Goal: Task Accomplishment & Management: Complete application form

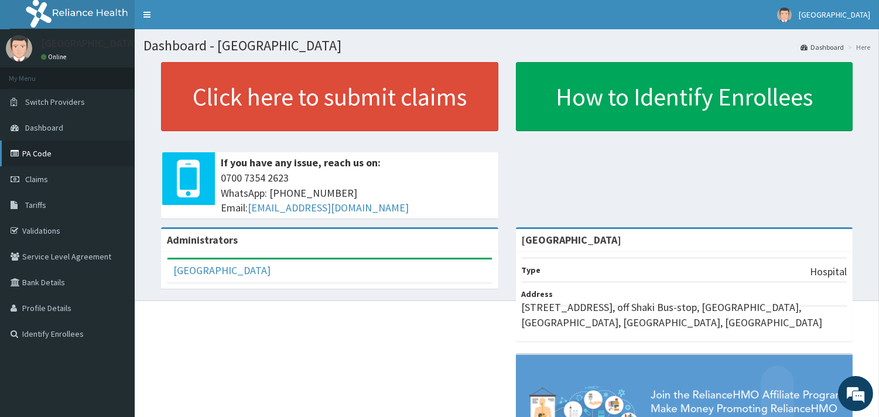
click at [42, 152] on link "PA Code" at bounding box center [67, 154] width 135 height 26
click at [55, 176] on link "Claims" at bounding box center [67, 179] width 135 height 26
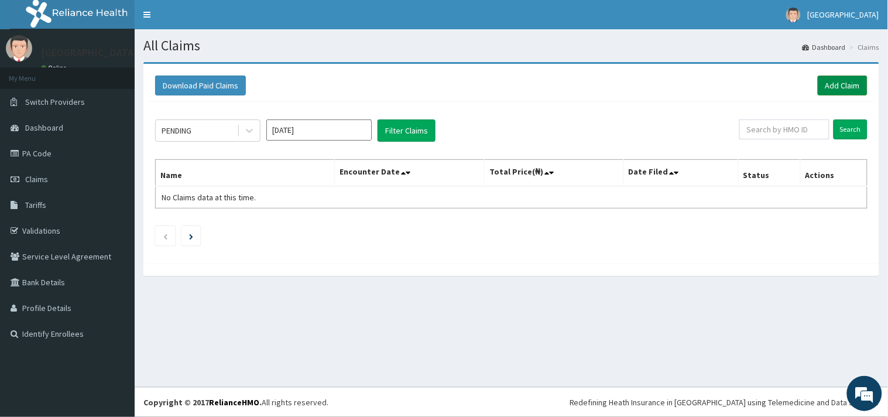
click at [856, 84] on link "Add Claim" at bounding box center [843, 86] width 50 height 20
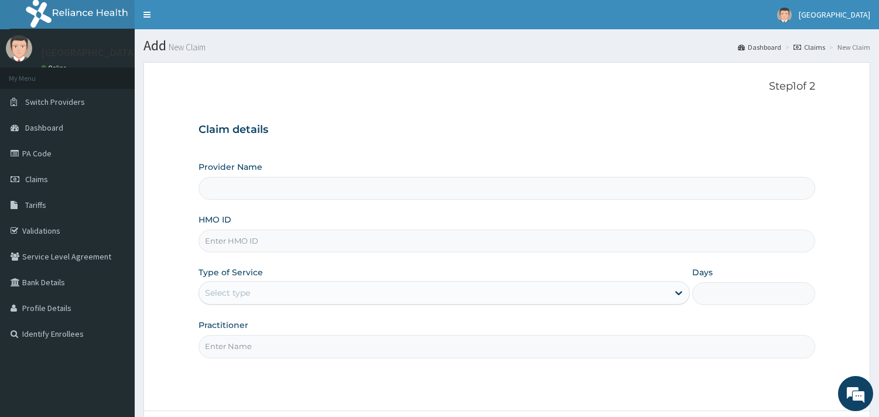
type input "[GEOGRAPHIC_DATA]"
click at [416, 236] on input "HMO ID" at bounding box center [507, 241] width 617 height 23
paste input "LTR/10034/C"
type input "LTR/10034/C"
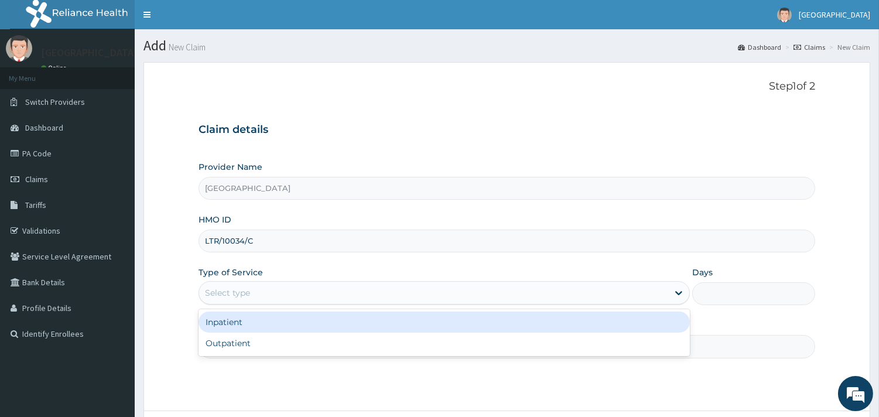
click at [356, 295] on div "Select type" at bounding box center [433, 292] width 469 height 19
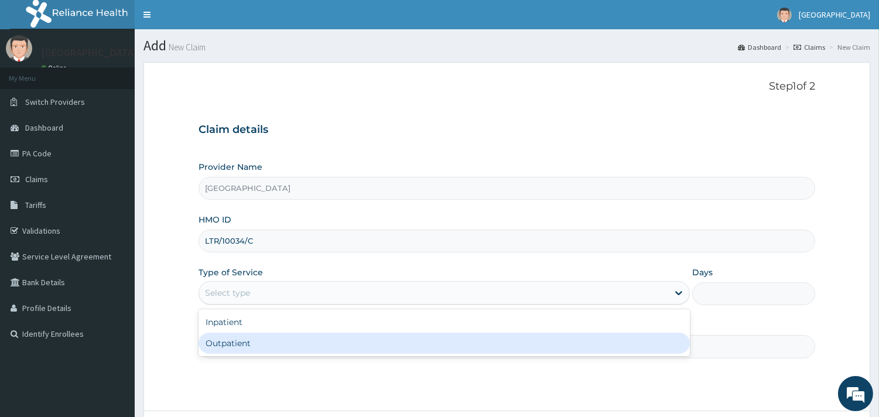
click at [313, 343] on div "Outpatient" at bounding box center [444, 343] width 491 height 21
type input "1"
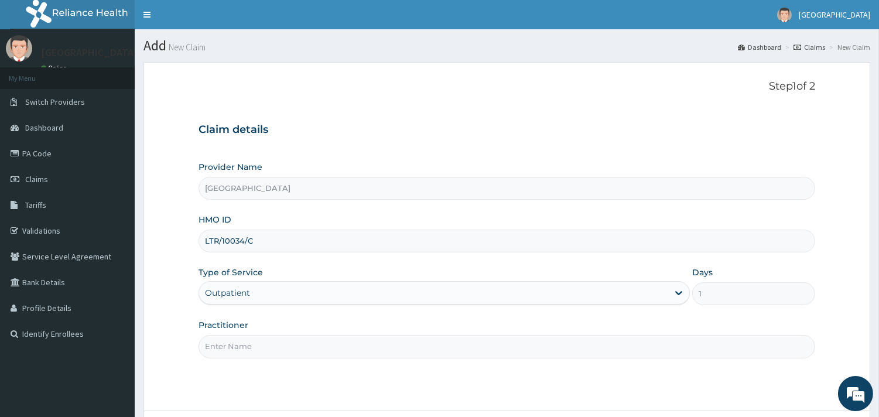
click at [256, 351] on input "Practitioner" at bounding box center [507, 346] width 617 height 23
type input "DR ADENIYI"
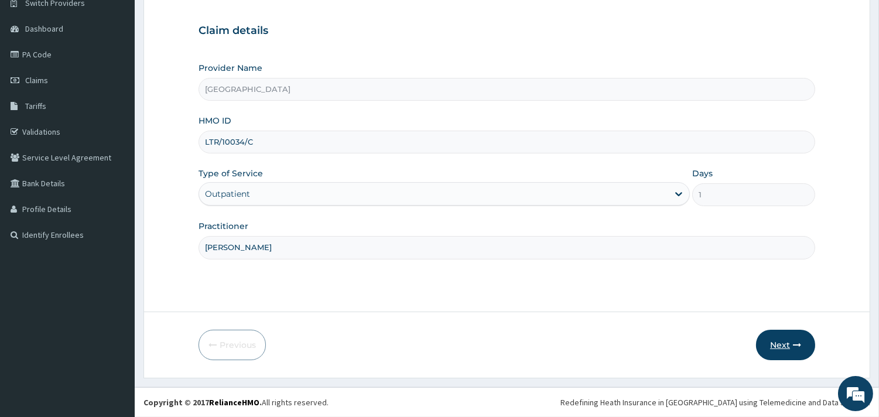
click at [779, 344] on button "Next" at bounding box center [785, 345] width 59 height 30
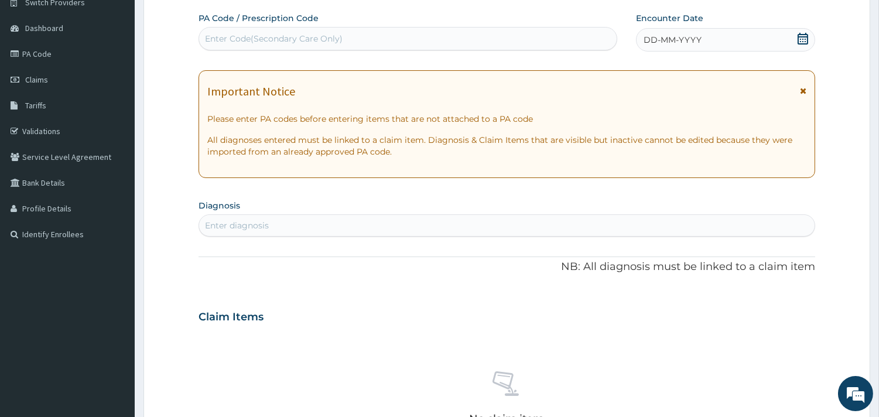
click at [496, 47] on div "Enter Code(Secondary Care Only)" at bounding box center [408, 38] width 418 height 19
paste input "PA/34B414"
type input "PA/34B414"
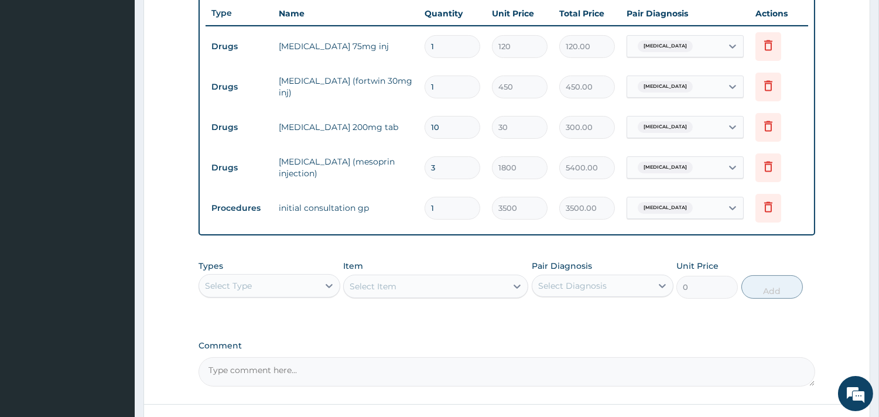
scroll to position [534, 0]
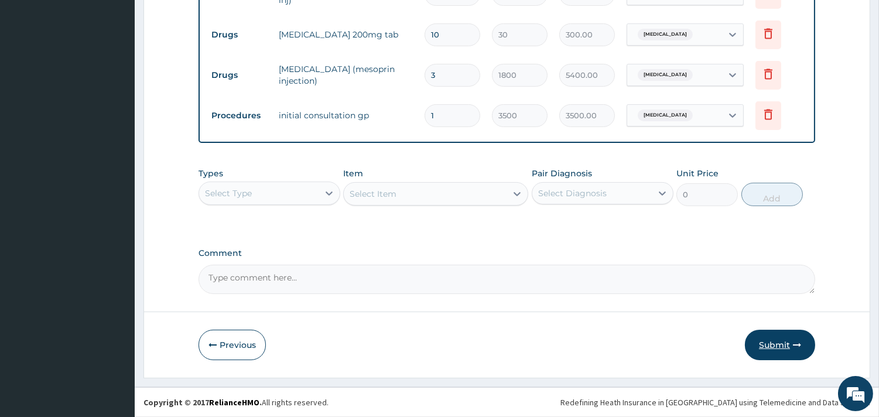
click at [779, 341] on button "Submit" at bounding box center [780, 345] width 70 height 30
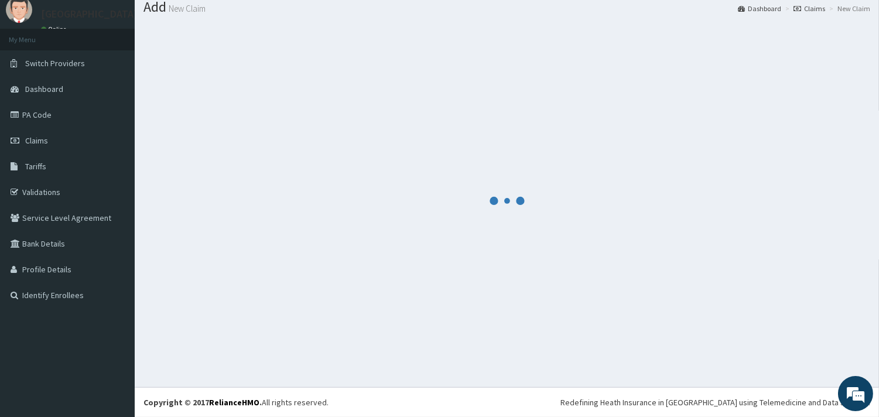
scroll to position [38, 0]
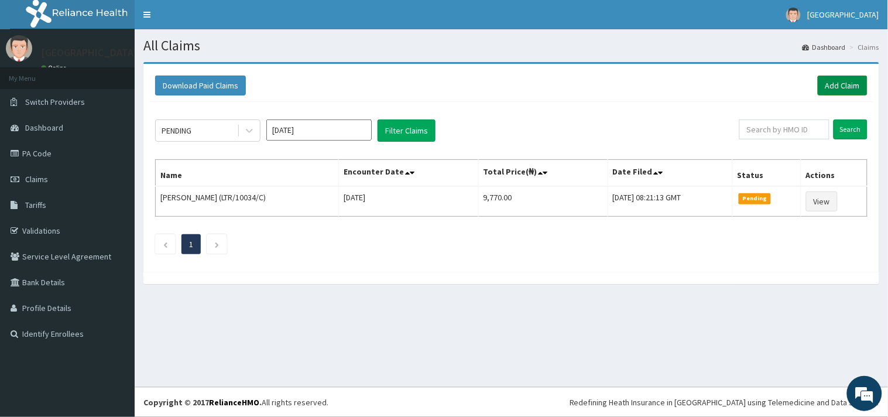
click at [836, 86] on link "Add Claim" at bounding box center [843, 86] width 50 height 20
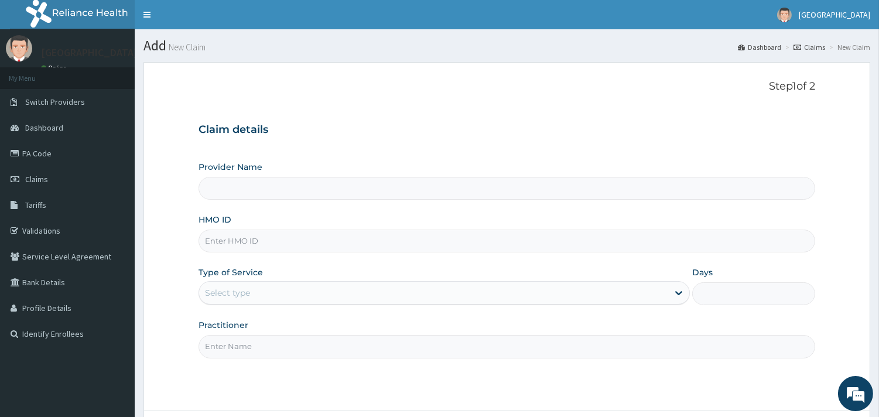
click at [356, 242] on input "HMO ID" at bounding box center [507, 241] width 617 height 23
paste input "ALS/10115/A"
type input "ALS/10115/A"
type input "[GEOGRAPHIC_DATA]"
type input "ALS/10115/A"
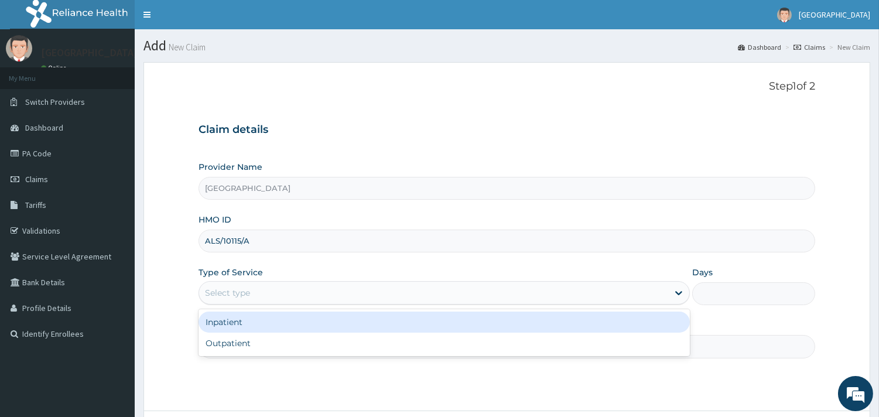
click at [309, 294] on div "Select type" at bounding box center [433, 292] width 469 height 19
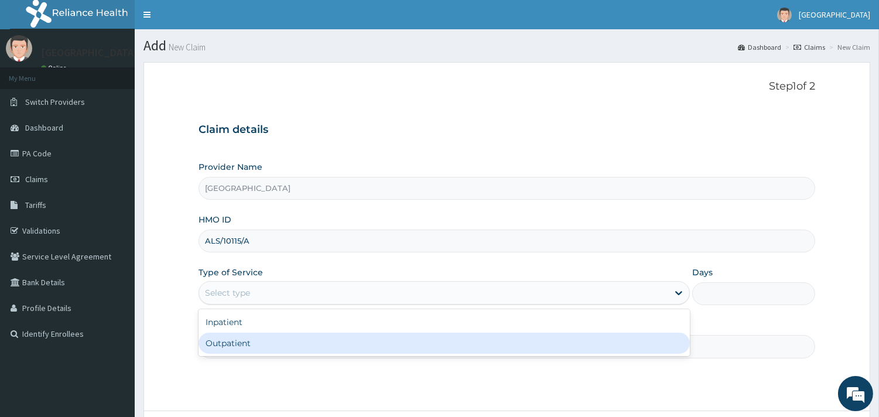
click at [288, 341] on div "Outpatient" at bounding box center [444, 343] width 491 height 21
type input "1"
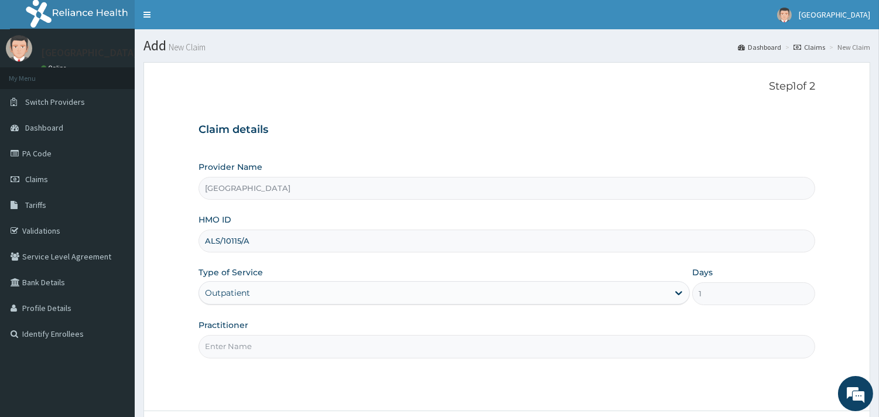
click at [287, 342] on input "Practitioner" at bounding box center [507, 346] width 617 height 23
type input "DR ADENIYI"
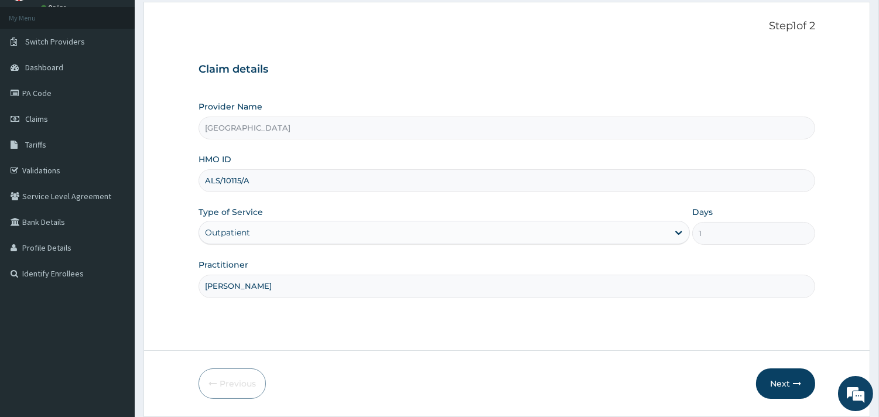
scroll to position [100, 0]
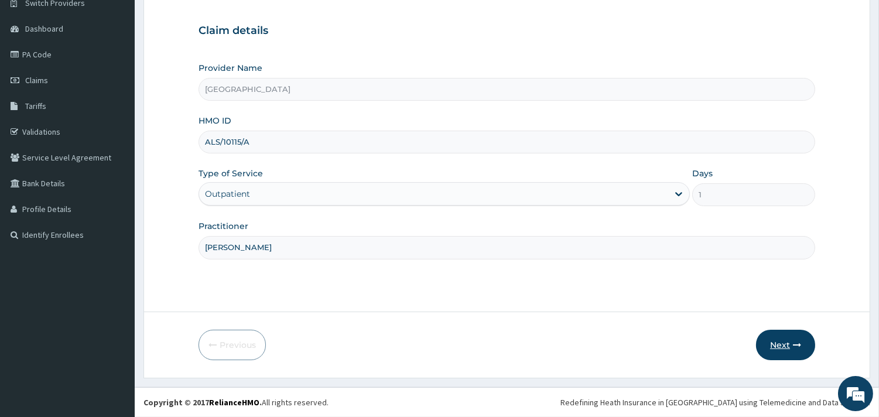
click at [786, 338] on button "Next" at bounding box center [785, 345] width 59 height 30
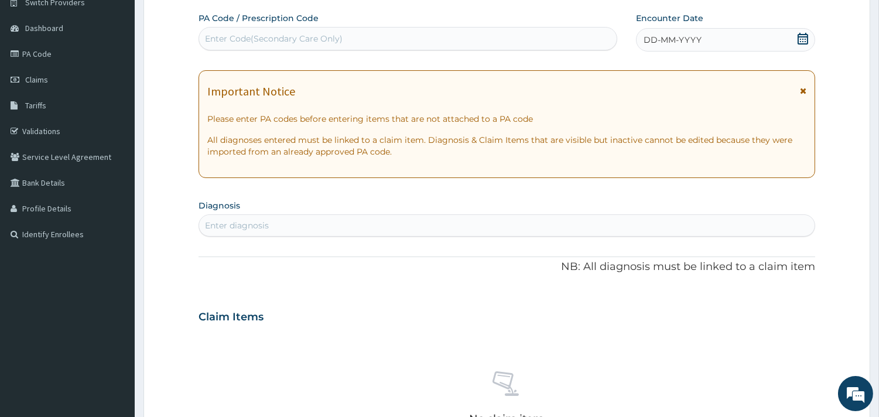
scroll to position [0, 0]
click at [510, 37] on div "Enter Code(Secondary Care Only)" at bounding box center [408, 38] width 418 height 19
paste input "PA/93A41A"
type input "PA/93A41A"
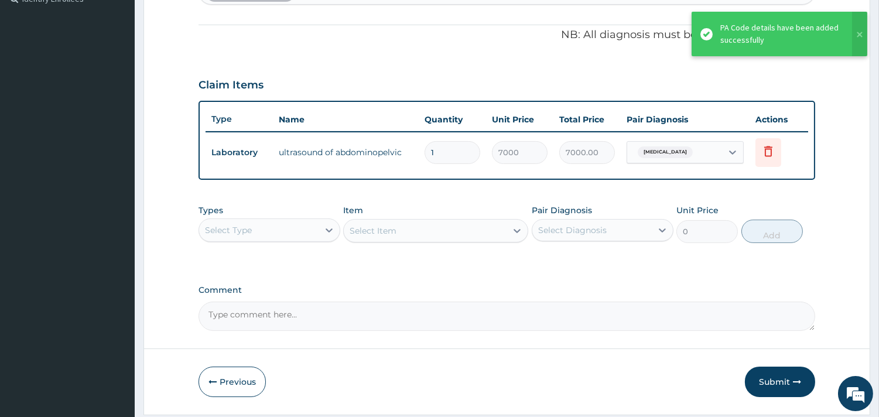
scroll to position [371, 0]
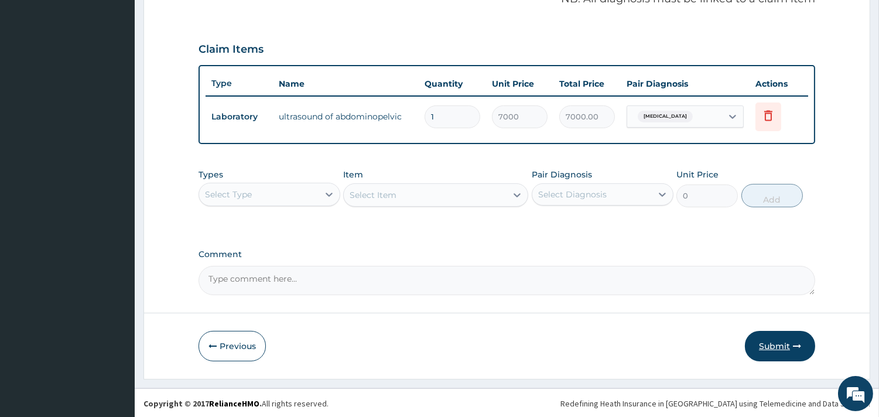
click at [760, 338] on button "Submit" at bounding box center [780, 346] width 70 height 30
